Goal: Check status: Check status

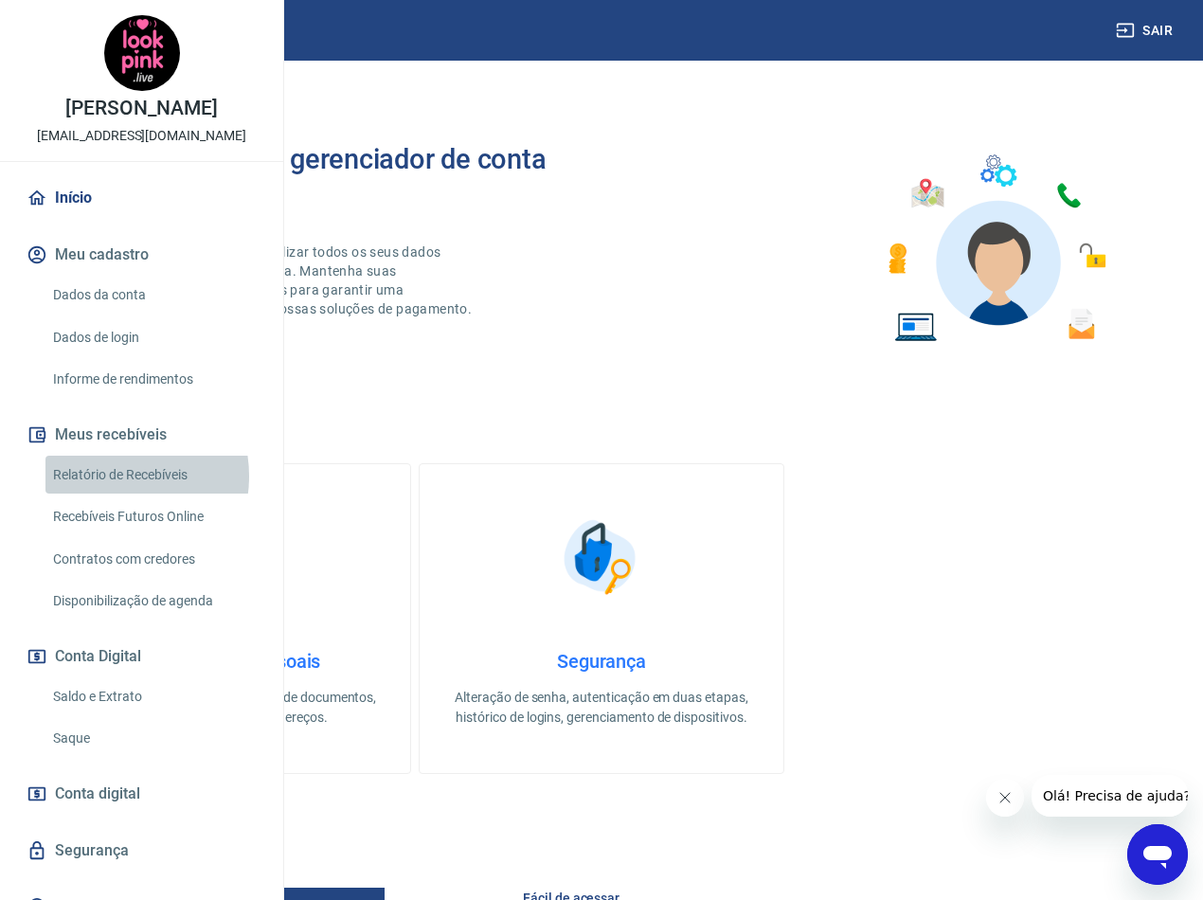
click at [109, 494] on link "Relatório de Recebíveis" at bounding box center [152, 474] width 215 height 39
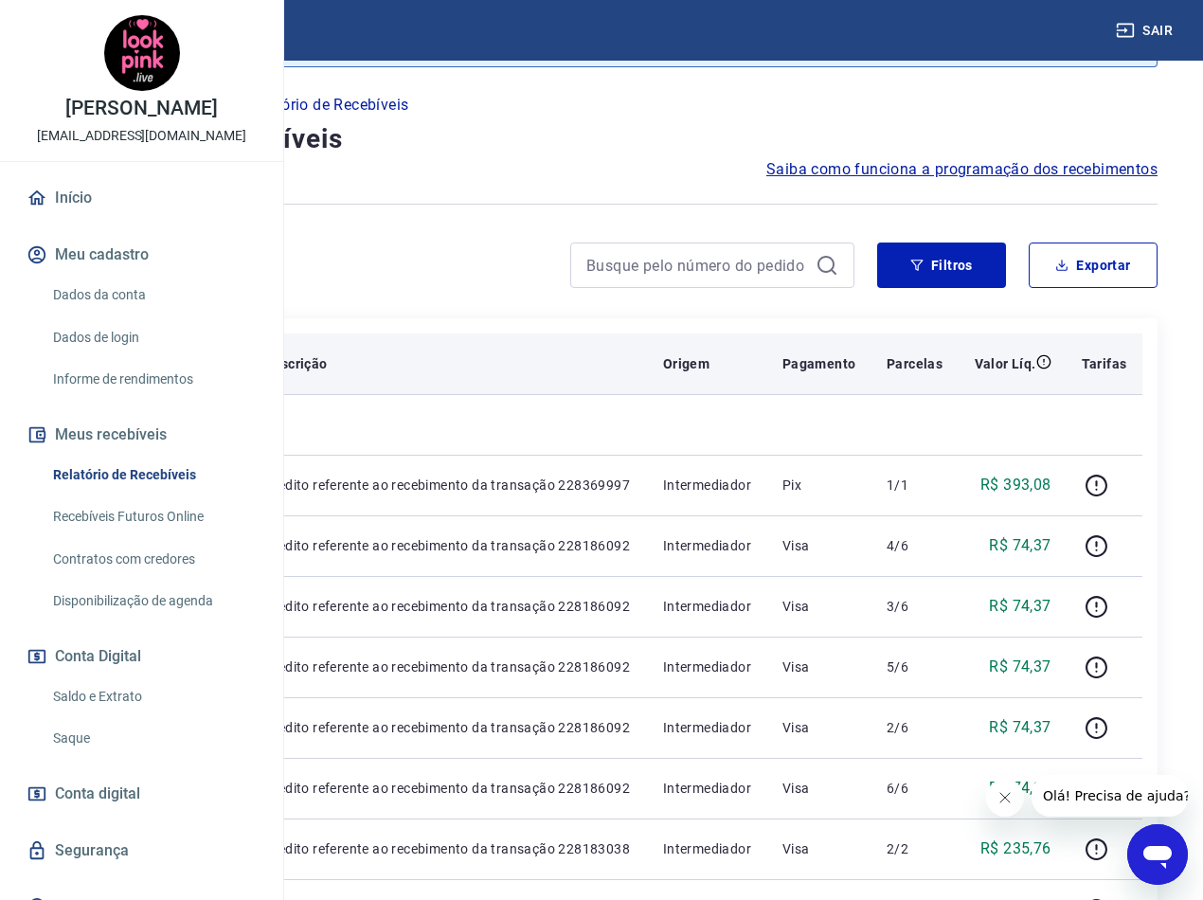
scroll to position [189, 0]
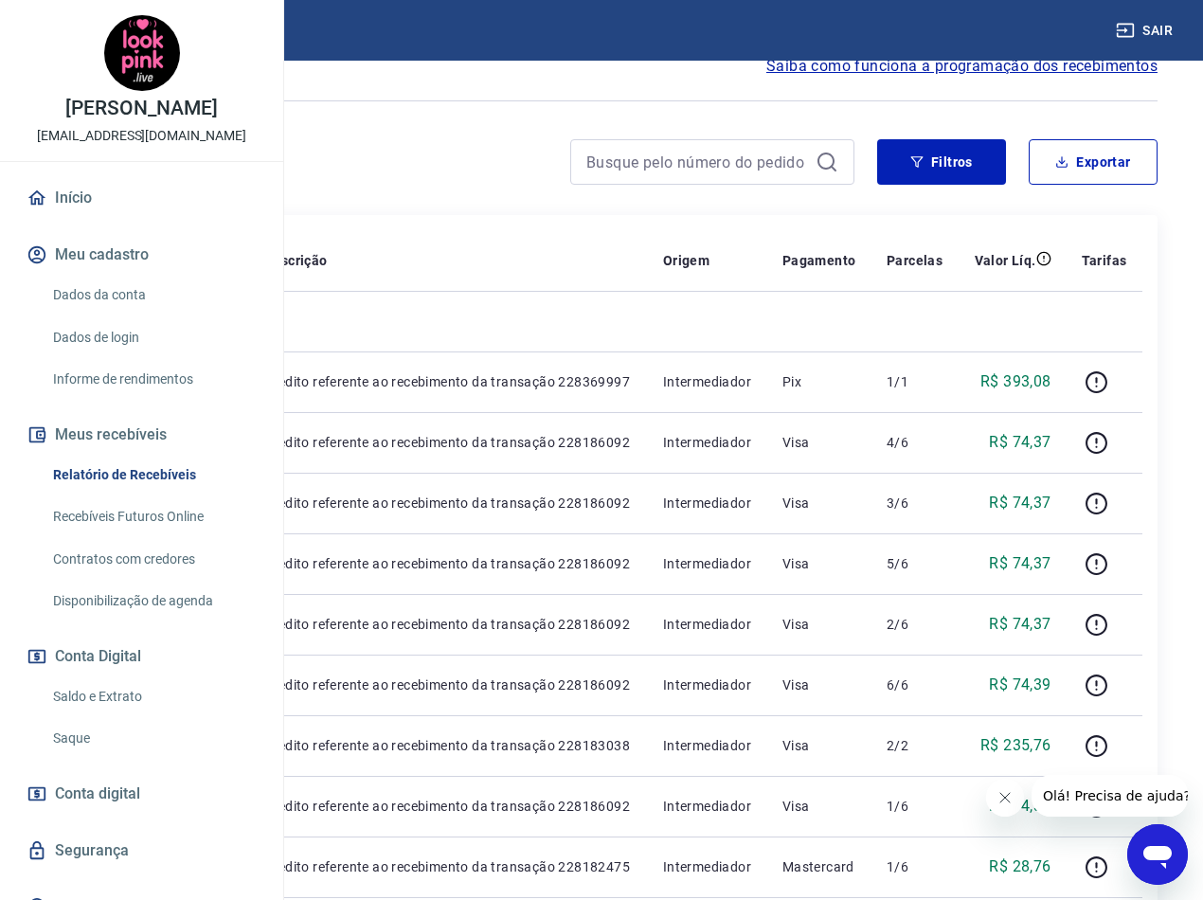
click at [1016, 801] on button "Fechar mensagem da empresa" at bounding box center [1005, 797] width 38 height 38
